Goal: Task Accomplishment & Management: Use online tool/utility

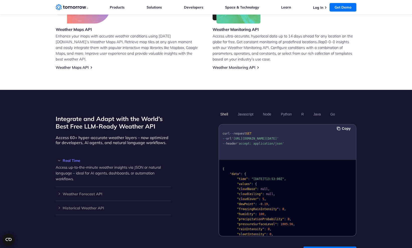
scroll to position [344, 0]
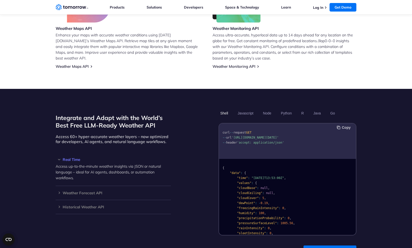
click at [345, 125] on button "Copy" at bounding box center [344, 128] width 15 height 6
click at [246, 109] on button "Javascript" at bounding box center [245, 113] width 19 height 9
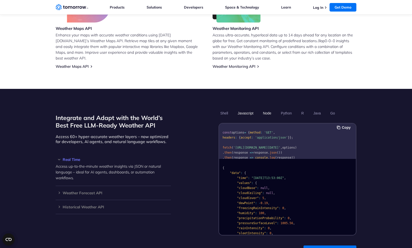
click at [267, 109] on button "Node" at bounding box center [267, 113] width 12 height 9
click at [286, 109] on button "Python" at bounding box center [286, 113] width 15 height 9
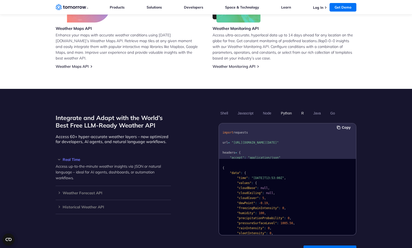
click at [304, 109] on button "R" at bounding box center [303, 113] width 6 height 9
click at [318, 109] on button "Java" at bounding box center [317, 113] width 11 height 9
click at [333, 109] on button "Go" at bounding box center [333, 113] width 8 height 9
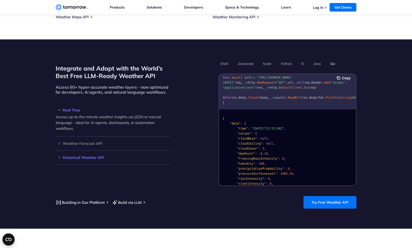
scroll to position [394, 0]
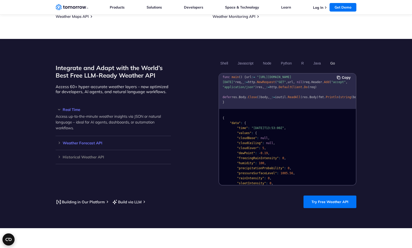
click at [81, 141] on h3 "Weather Forecast API" at bounding box center [113, 143] width 115 height 4
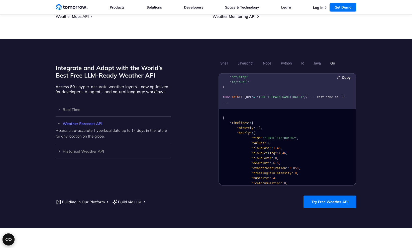
scroll to position [36, 0]
click at [84, 127] on p "Access ultra-accurate, hyperlocal data up to 14 days in the future for any loca…" at bounding box center [113, 133] width 115 height 12
click at [335, 195] on link "Try Free Weather API" at bounding box center [330, 201] width 53 height 13
